Goal: Entertainment & Leisure: Browse casually

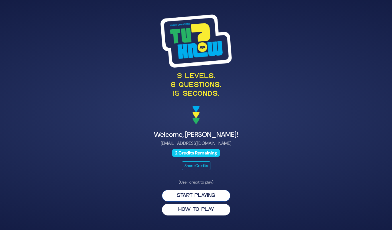
click at [198, 194] on button "Start Playing" at bounding box center [196, 196] width 68 height 12
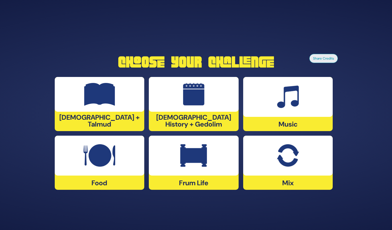
click at [315, 166] on div at bounding box center [288, 156] width 90 height 40
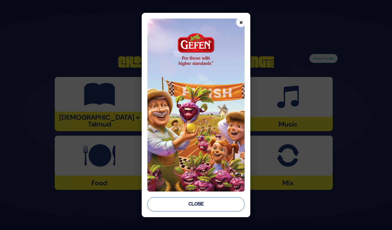
click at [213, 200] on button "Close" at bounding box center [195, 204] width 97 height 14
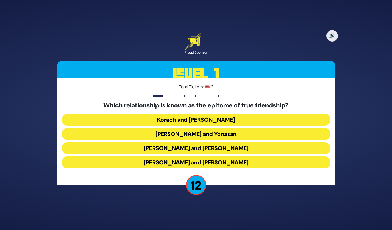
click at [199, 130] on button "Dovid and Yonasan" at bounding box center [196, 134] width 268 height 12
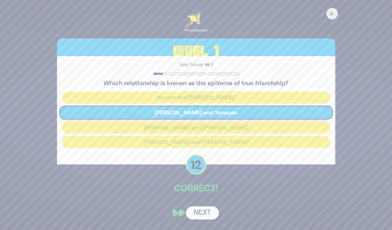
click at [207, 216] on button "Next" at bounding box center [202, 212] width 33 height 13
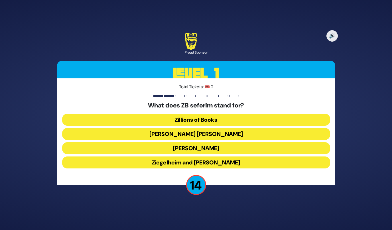
click at [201, 134] on button "Zundel Berman" at bounding box center [196, 134] width 268 height 12
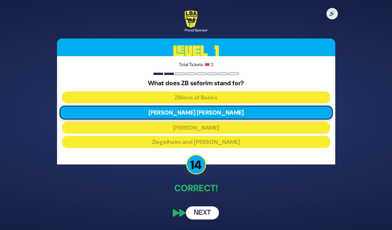
click at [209, 212] on button "Next" at bounding box center [202, 212] width 33 height 13
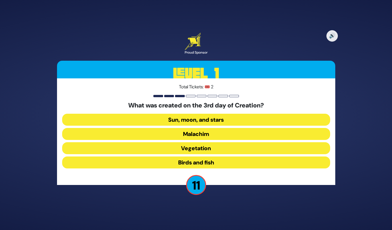
click at [156, 147] on button "Vegetation" at bounding box center [196, 148] width 268 height 12
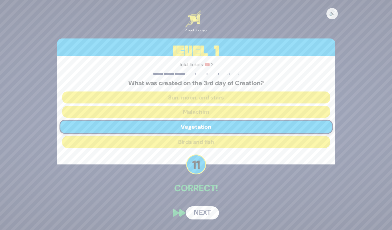
click at [202, 213] on button "Next" at bounding box center [202, 212] width 33 height 13
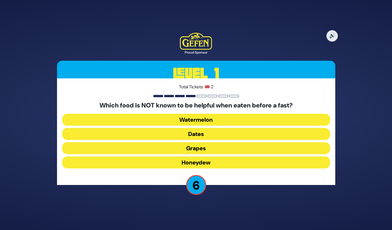
click at [158, 134] on button "Dates" at bounding box center [196, 134] width 268 height 12
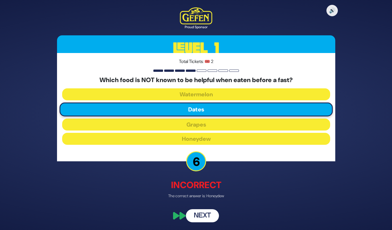
click at [206, 218] on button "Next" at bounding box center [202, 215] width 33 height 13
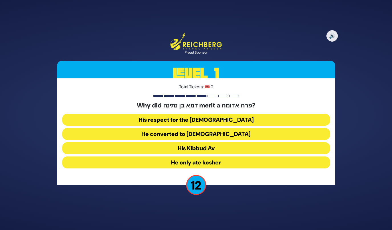
click at [139, 150] on button "His Kibbud Av" at bounding box center [196, 148] width 268 height 12
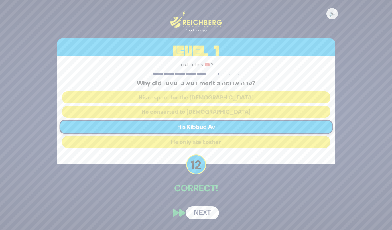
click at [202, 214] on button "Next" at bounding box center [202, 212] width 33 height 13
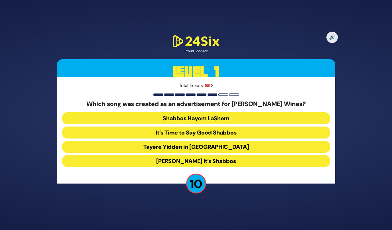
click at [146, 160] on button "Baruch Hashem it’s Shabbos" at bounding box center [196, 161] width 268 height 12
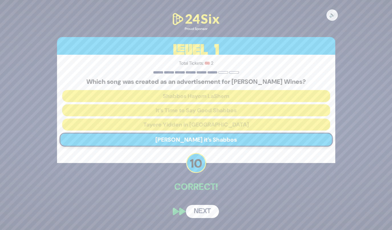
click at [208, 213] on button "Next" at bounding box center [202, 211] width 33 height 13
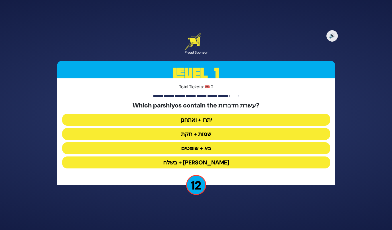
click at [182, 120] on button "יתרו + ואתחנן" at bounding box center [196, 120] width 268 height 12
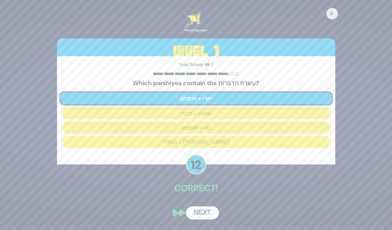
click at [201, 213] on button "Next" at bounding box center [202, 212] width 33 height 13
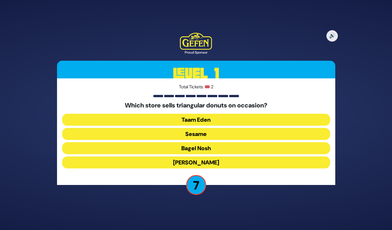
click at [214, 135] on button "Sesame" at bounding box center [196, 134] width 268 height 12
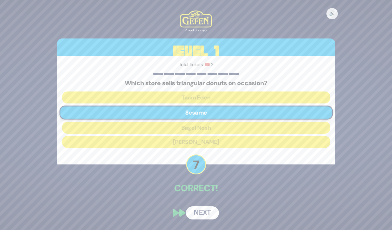
click at [199, 214] on button "Next" at bounding box center [202, 212] width 33 height 13
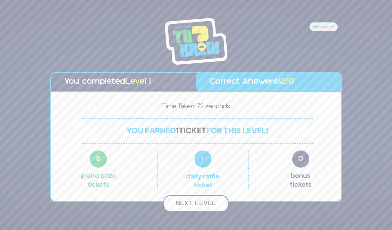
click at [192, 206] on button "Next Level" at bounding box center [195, 203] width 65 height 17
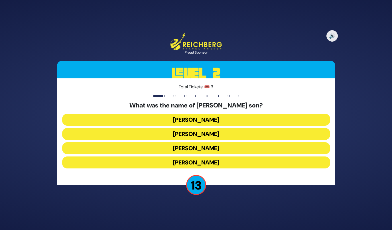
click at [189, 151] on button "Amos Bunim" at bounding box center [196, 148] width 268 height 12
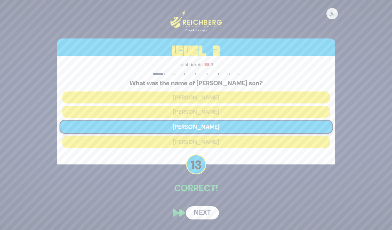
click at [199, 215] on button "Next" at bounding box center [202, 212] width 33 height 13
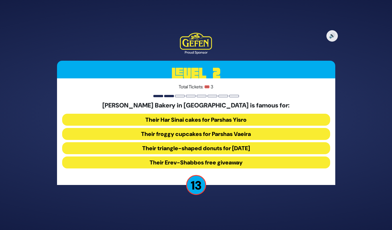
click at [146, 136] on button "Their froggy cupcakes for Parshas Vaeira" at bounding box center [196, 134] width 268 height 12
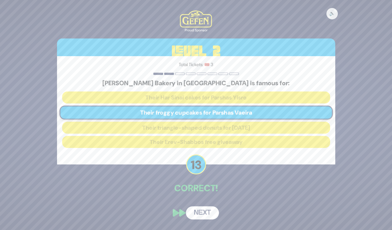
click at [202, 214] on button "Next" at bounding box center [202, 212] width 33 height 13
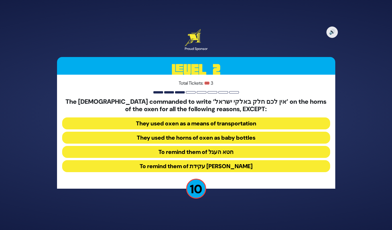
click at [237, 168] on button "To remind them of עקידת יצחק" at bounding box center [196, 166] width 268 height 12
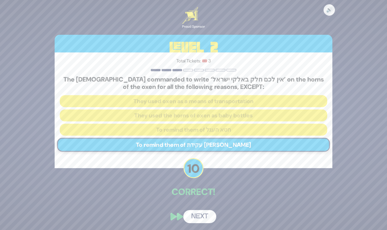
click at [203, 217] on button "Next" at bounding box center [199, 216] width 33 height 13
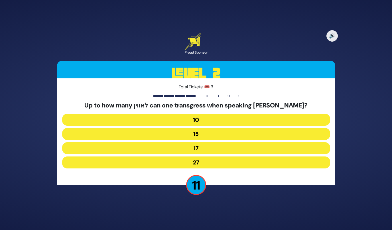
click at [205, 150] on button "17" at bounding box center [196, 148] width 268 height 12
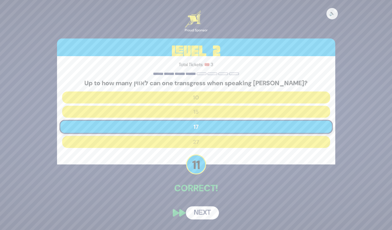
click at [197, 211] on button "Next" at bounding box center [202, 212] width 33 height 13
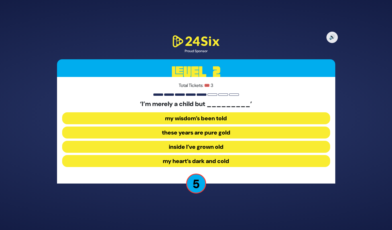
click at [150, 146] on button "inside I’ve grown old" at bounding box center [196, 147] width 268 height 12
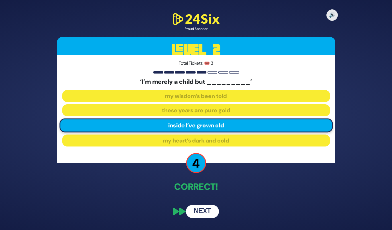
click at [207, 213] on button "Next" at bounding box center [202, 211] width 33 height 13
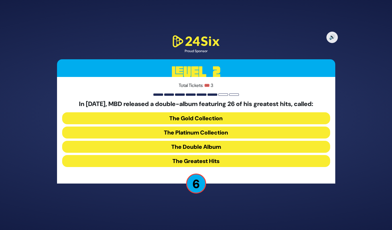
click at [212, 119] on button "The Gold Collection" at bounding box center [196, 118] width 268 height 12
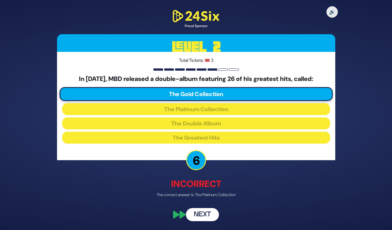
click at [203, 215] on button "Next" at bounding box center [202, 214] width 33 height 13
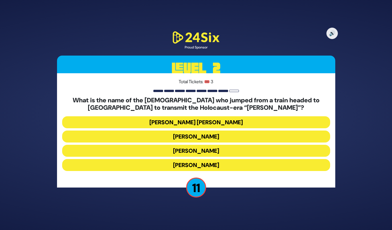
click at [215, 137] on button "Mordechai Fastag" at bounding box center [196, 136] width 268 height 12
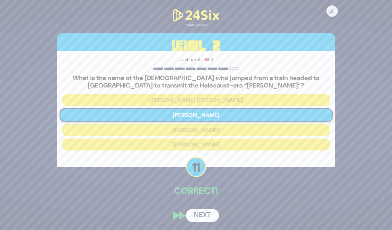
click at [198, 215] on button "Next" at bounding box center [202, 215] width 33 height 13
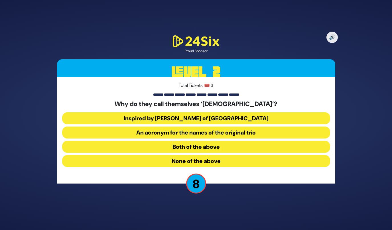
click at [205, 147] on button "Both of the above" at bounding box center [196, 147] width 268 height 12
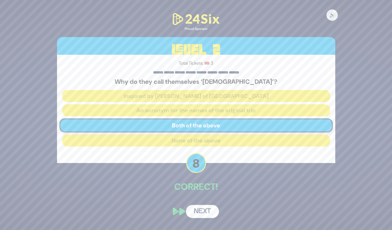
click at [194, 211] on button "Next" at bounding box center [202, 211] width 33 height 13
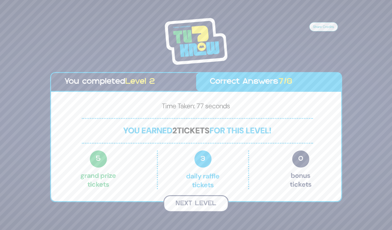
click at [185, 202] on button "Next Level" at bounding box center [195, 203] width 65 height 17
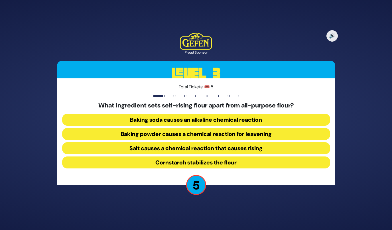
click at [157, 162] on button "Cornstarch stabilizes the flour" at bounding box center [196, 162] width 268 height 12
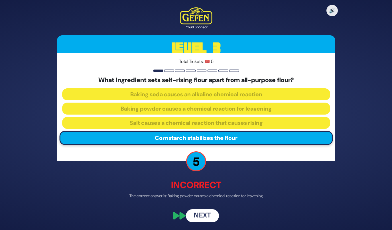
click at [200, 218] on button "Next" at bounding box center [202, 215] width 33 height 13
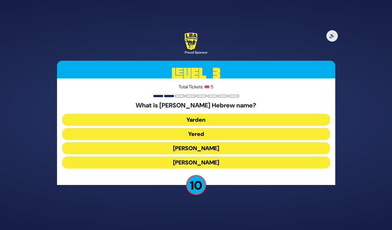
click at [165, 149] on button "Yaakov Yitzchak" at bounding box center [196, 148] width 268 height 12
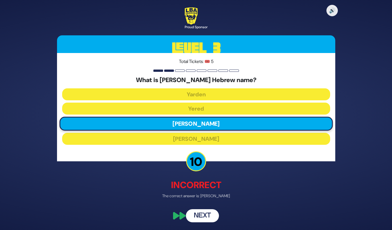
click at [200, 217] on button "Next" at bounding box center [202, 215] width 33 height 13
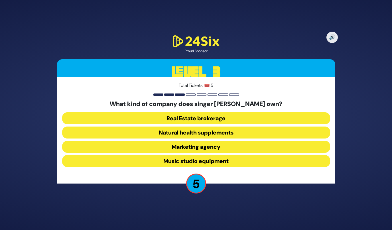
click at [150, 134] on button "Natural health supplements" at bounding box center [196, 133] width 268 height 12
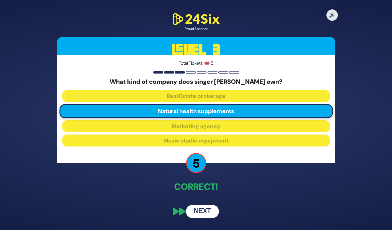
click at [197, 211] on button "Next" at bounding box center [202, 211] width 33 height 13
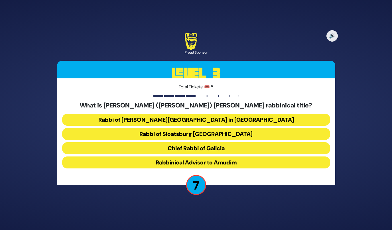
click at [154, 135] on button "Rabbi of Sloatsburg NY" at bounding box center [196, 134] width 268 height 12
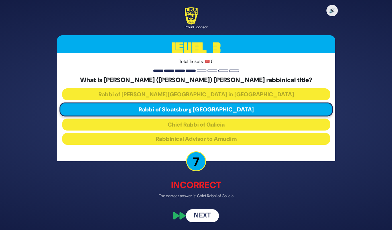
click at [203, 217] on button "Next" at bounding box center [202, 215] width 33 height 13
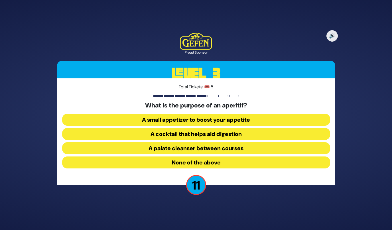
click at [136, 149] on button "A palate cleanser between courses" at bounding box center [196, 148] width 268 height 12
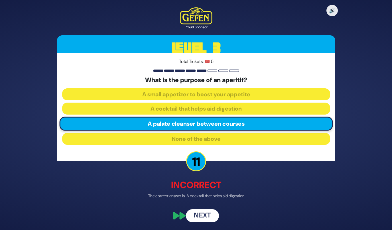
click at [200, 220] on button "Next" at bounding box center [202, 215] width 33 height 13
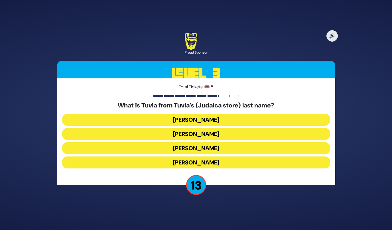
click at [154, 160] on button "Schulsinger" at bounding box center [196, 162] width 268 height 12
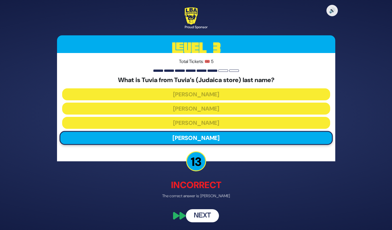
click at [201, 215] on button "Next" at bounding box center [202, 215] width 33 height 13
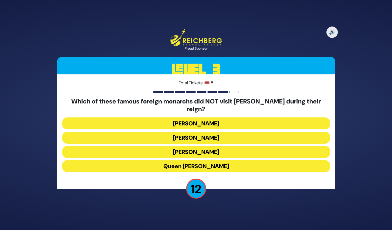
click at [168, 164] on button "Queen Elizabeth II" at bounding box center [196, 166] width 268 height 12
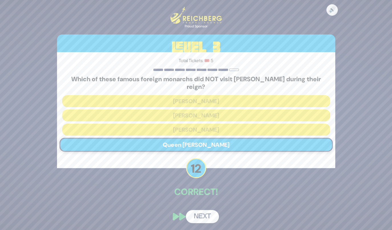
click at [201, 216] on button "Next" at bounding box center [202, 216] width 33 height 13
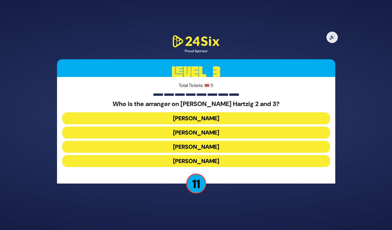
click at [203, 134] on button "Yochi Briskman" at bounding box center [196, 133] width 268 height 12
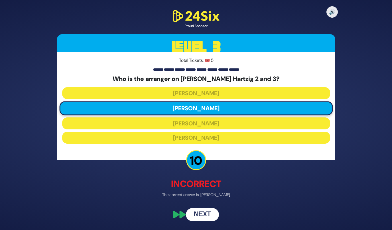
click at [197, 213] on button "Next" at bounding box center [202, 214] width 33 height 13
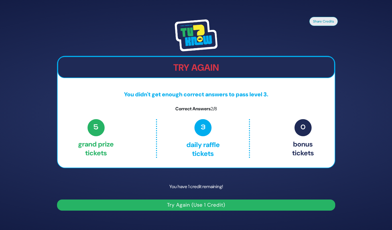
click at [177, 208] on button "Try Again (Use 1 Credit)" at bounding box center [196, 204] width 278 height 11
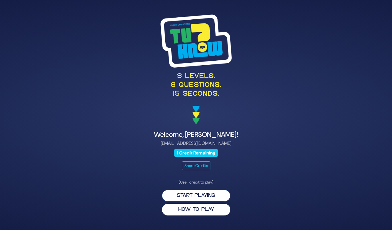
click at [185, 195] on button "Start Playing" at bounding box center [196, 196] width 68 height 12
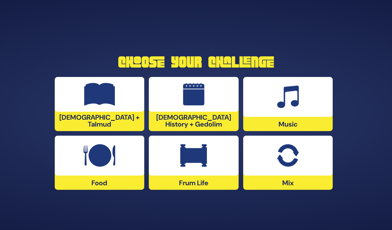
click at [188, 99] on img at bounding box center [193, 94] width 21 height 23
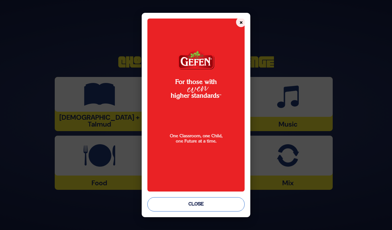
click at [207, 204] on button "Close" at bounding box center [195, 204] width 97 height 14
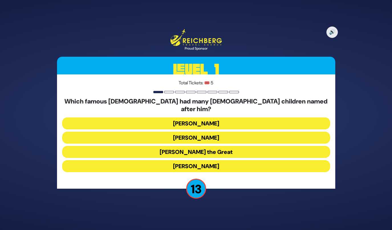
click at [194, 148] on button "Alexander the Great" at bounding box center [196, 152] width 268 height 12
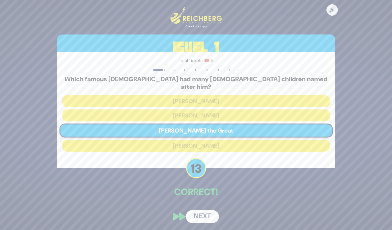
click at [208, 213] on button "Next" at bounding box center [202, 216] width 33 height 13
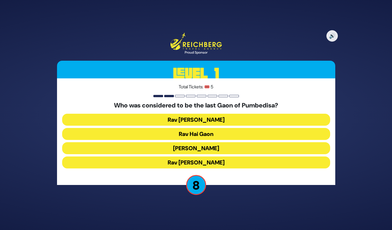
click at [216, 119] on button "Rav Sherira Gaon" at bounding box center [196, 120] width 268 height 12
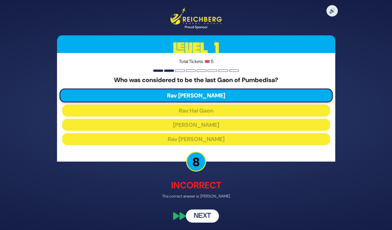
click at [199, 218] on button "Next" at bounding box center [202, 215] width 33 height 13
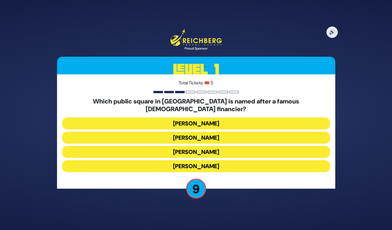
click at [212, 163] on button "Kikar Safra" at bounding box center [196, 166] width 268 height 12
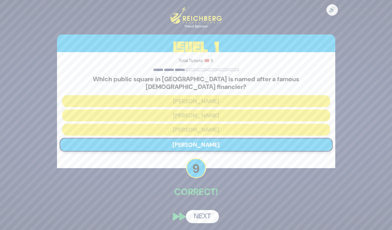
click at [203, 212] on button "Next" at bounding box center [202, 216] width 33 height 13
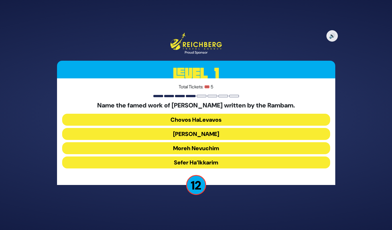
click at [211, 150] on button "Moreh Nevuchim" at bounding box center [196, 148] width 268 height 12
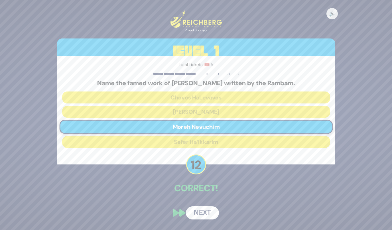
click at [204, 215] on button "Next" at bounding box center [202, 212] width 33 height 13
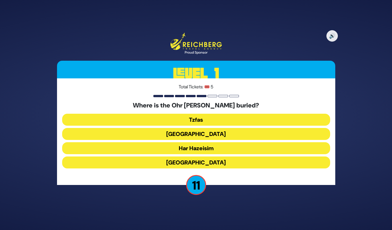
click at [218, 150] on button "Har Hazeisim" at bounding box center [196, 148] width 268 height 12
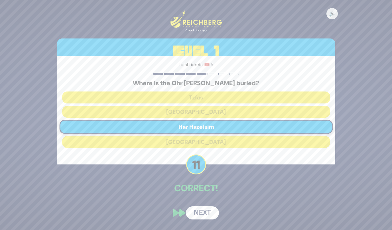
click at [202, 213] on button "Next" at bounding box center [202, 212] width 33 height 13
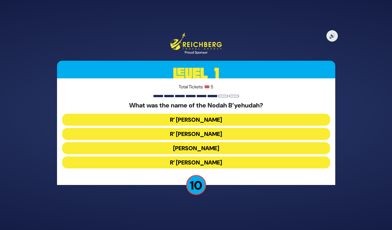
click at [206, 123] on button "R’ Yechezkel" at bounding box center [196, 120] width 268 height 12
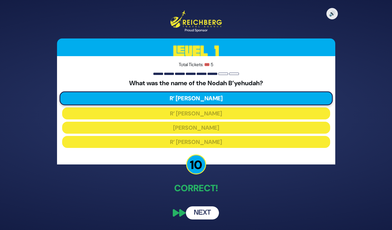
click at [202, 211] on button "Next" at bounding box center [202, 212] width 33 height 13
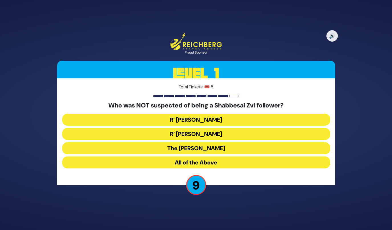
click at [150, 148] on button "The Chacham Zvi" at bounding box center [196, 148] width 268 height 12
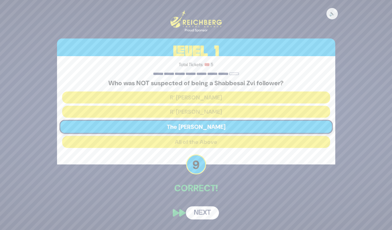
click at [200, 212] on button "Next" at bounding box center [202, 212] width 33 height 13
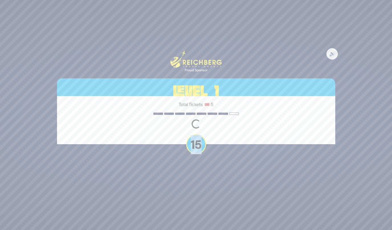
click at [200, 212] on div "🔊 Proud Sponsor Level 1 Total Tickets: 🎟️ 5 Loading question... 15" at bounding box center [196, 115] width 392 height 230
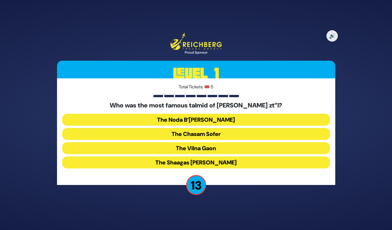
click at [204, 135] on button "The Chasam Sofer" at bounding box center [196, 134] width 268 height 12
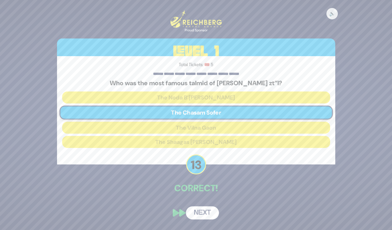
click at [200, 215] on button "Next" at bounding box center [202, 212] width 33 height 13
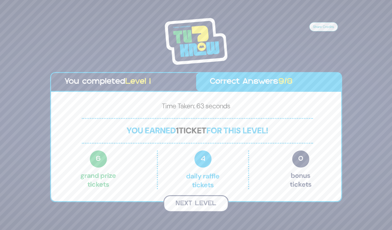
click at [195, 204] on button "Next Level" at bounding box center [195, 203] width 65 height 17
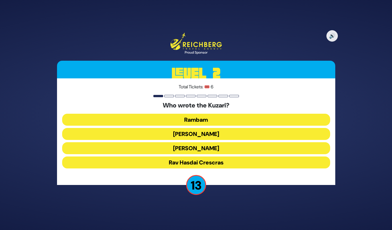
click at [201, 150] on button "Rav Yehudah HaLevi" at bounding box center [196, 148] width 268 height 12
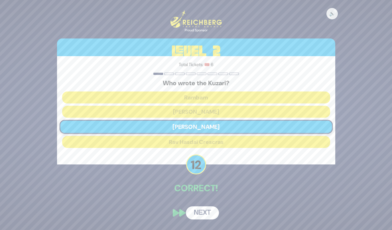
click at [201, 212] on button "Next" at bounding box center [202, 212] width 33 height 13
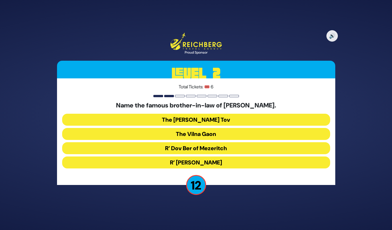
click at [200, 118] on button "The Baal Shem Tov" at bounding box center [196, 120] width 268 height 12
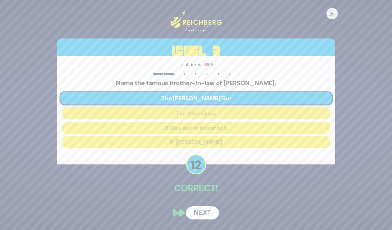
click at [201, 215] on button "Next" at bounding box center [202, 212] width 33 height 13
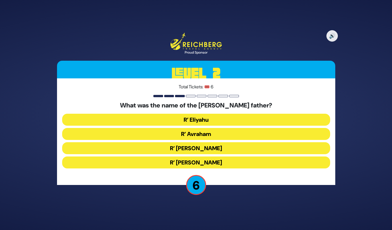
click at [169, 133] on button "R’ Avraham" at bounding box center [196, 134] width 268 height 12
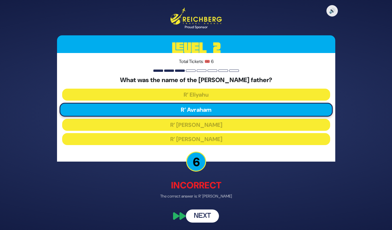
click at [204, 219] on button "Next" at bounding box center [202, 215] width 33 height 13
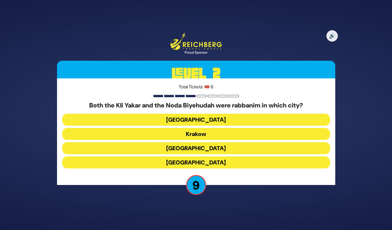
click at [171, 164] on button "Prague" at bounding box center [196, 162] width 268 height 12
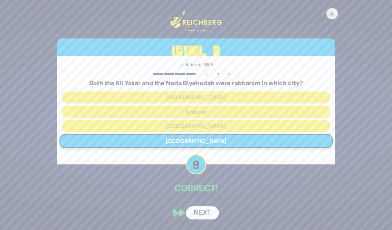
click at [205, 211] on button "Next" at bounding box center [202, 212] width 33 height 13
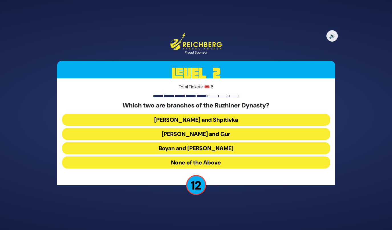
click at [172, 150] on button "Boyan and Sadigura" at bounding box center [196, 148] width 268 height 12
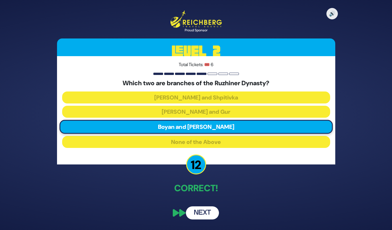
click at [205, 213] on button "Next" at bounding box center [202, 212] width 33 height 13
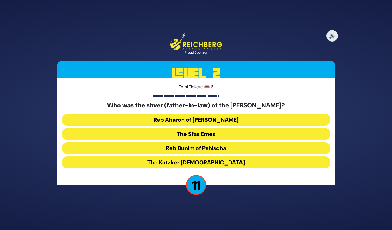
click at [160, 162] on button "The Kotzker Rebbe" at bounding box center [196, 162] width 268 height 12
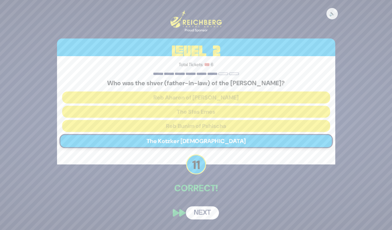
click at [202, 211] on button "Next" at bounding box center [202, 212] width 33 height 13
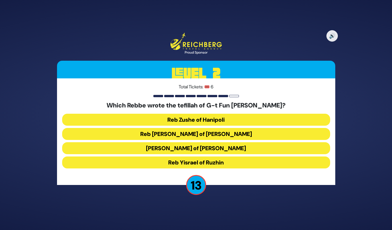
click at [178, 133] on button "Reb Levi Yitzchok of Berditchev" at bounding box center [196, 134] width 268 height 12
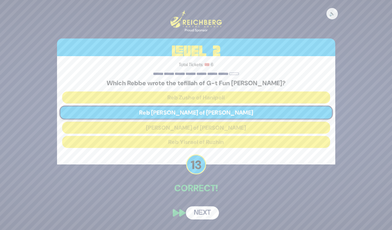
click at [199, 215] on button "Next" at bounding box center [202, 212] width 33 height 13
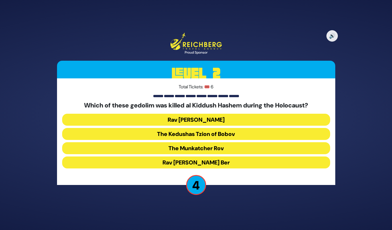
click at [162, 152] on button "The Munkatcher Rov" at bounding box center [196, 148] width 268 height 12
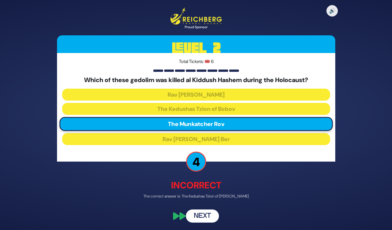
click at [203, 218] on button "Next" at bounding box center [202, 215] width 33 height 13
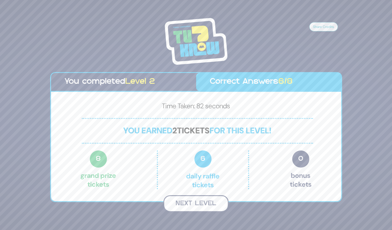
click at [195, 203] on button "Next Level" at bounding box center [195, 203] width 65 height 17
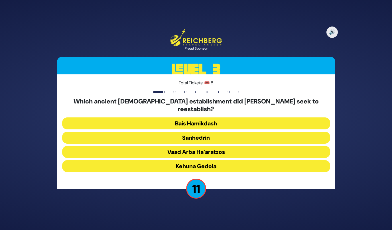
click at [202, 133] on button "Sanhedrin" at bounding box center [196, 138] width 268 height 12
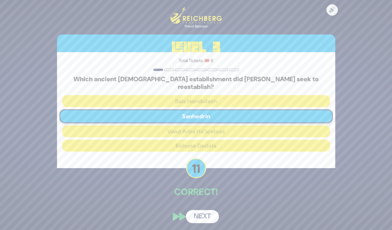
click at [208, 215] on button "Next" at bounding box center [202, 216] width 33 height 13
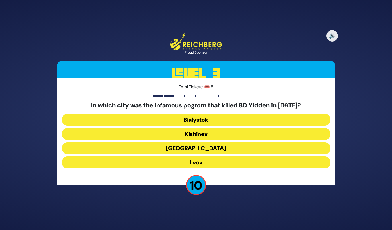
click at [174, 136] on button "Kishinev" at bounding box center [196, 134] width 268 height 12
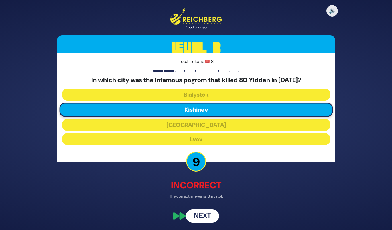
click at [196, 218] on button "Next" at bounding box center [202, 215] width 33 height 13
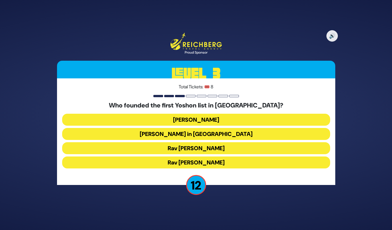
click at [200, 121] on button "Rabbi Yosef Herman" at bounding box center [196, 120] width 268 height 12
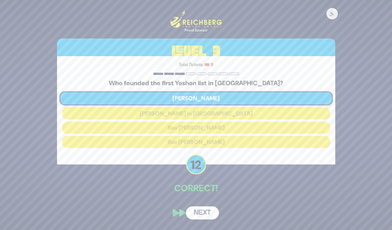
click at [199, 213] on button "Next" at bounding box center [202, 212] width 33 height 13
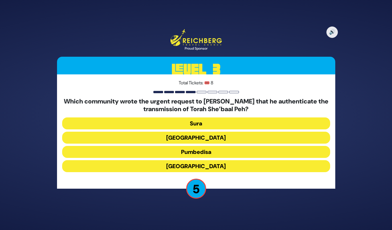
click at [160, 167] on button "Alexandria" at bounding box center [196, 166] width 268 height 12
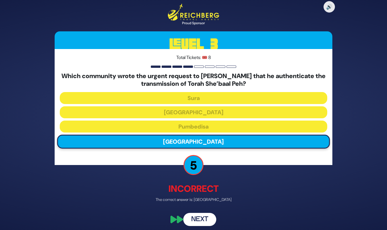
click at [192, 222] on button "Next" at bounding box center [199, 219] width 33 height 13
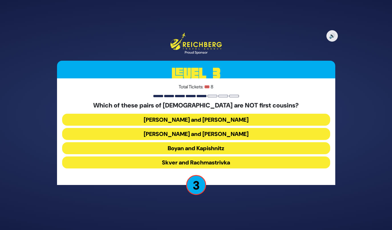
click at [158, 151] on button "Boyan and Kapishnitz" at bounding box center [196, 148] width 268 height 12
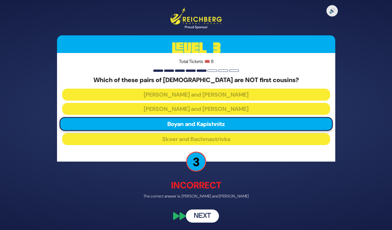
click at [198, 215] on button "Next" at bounding box center [202, 215] width 33 height 13
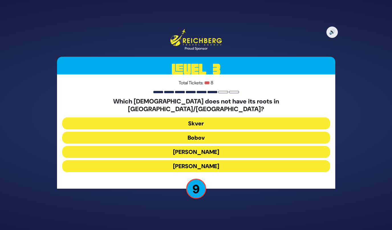
click at [205, 135] on button "Bobov" at bounding box center [196, 138] width 268 height 12
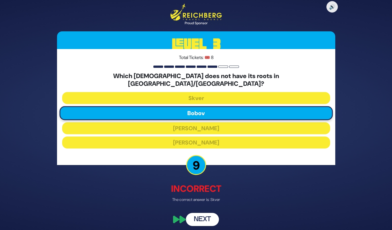
click at [197, 218] on button "Next" at bounding box center [202, 219] width 33 height 13
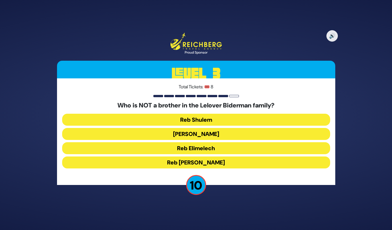
click at [217, 162] on button "Reb Chaim Yosef" at bounding box center [196, 162] width 268 height 12
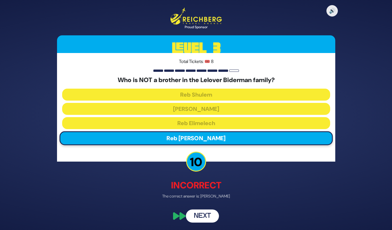
click at [202, 215] on button "Next" at bounding box center [202, 215] width 33 height 13
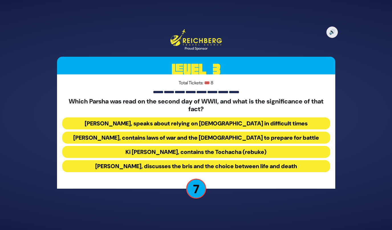
click at [133, 168] on button "Nitzavim, discusses the bris and the choice between life and death" at bounding box center [196, 166] width 268 height 12
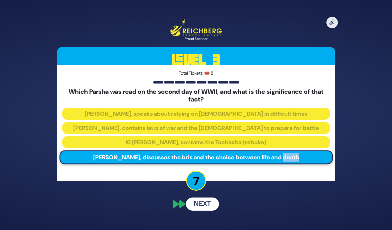
click at [133, 168] on div "Total Tickets: 🎟️ 8 Which Parsha was read on the second day of WWII, and what i…" at bounding box center [196, 123] width 278 height 116
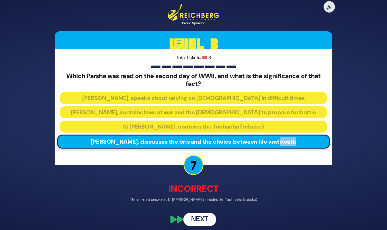
click at [196, 222] on button "Next" at bounding box center [199, 219] width 33 height 13
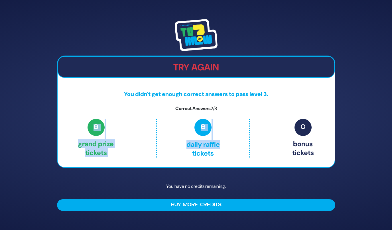
drag, startPoint x: 123, startPoint y: 130, endPoint x: 248, endPoint y: 142, distance: 125.4
click at [247, 144] on div "8 Grand Prize tickets 6 Daily Raffle tickets 0 Bonus tickets" at bounding box center [195, 138] width 235 height 39
click at [195, 34] on img at bounding box center [196, 35] width 43 height 32
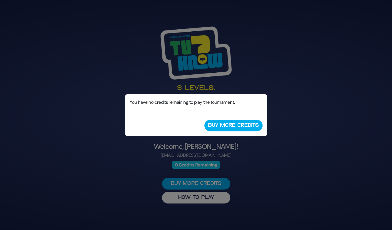
click at [264, 180] on div "No Credits Remaining You have no credits remaining to play the tournament. Buy …" at bounding box center [196, 115] width 392 height 230
click at [196, 52] on div "No Credits Remaining You have no credits remaining to play the tournament. Buy …" at bounding box center [196, 115] width 392 height 230
